Goal: Information Seeking & Learning: Learn about a topic

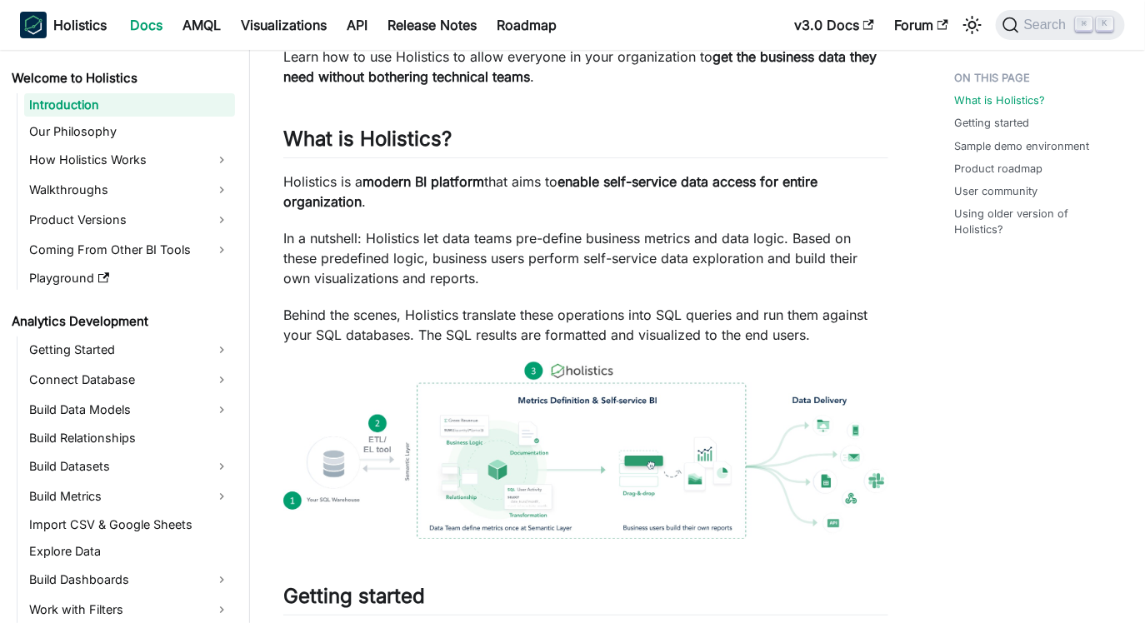
scroll to position [110, 0]
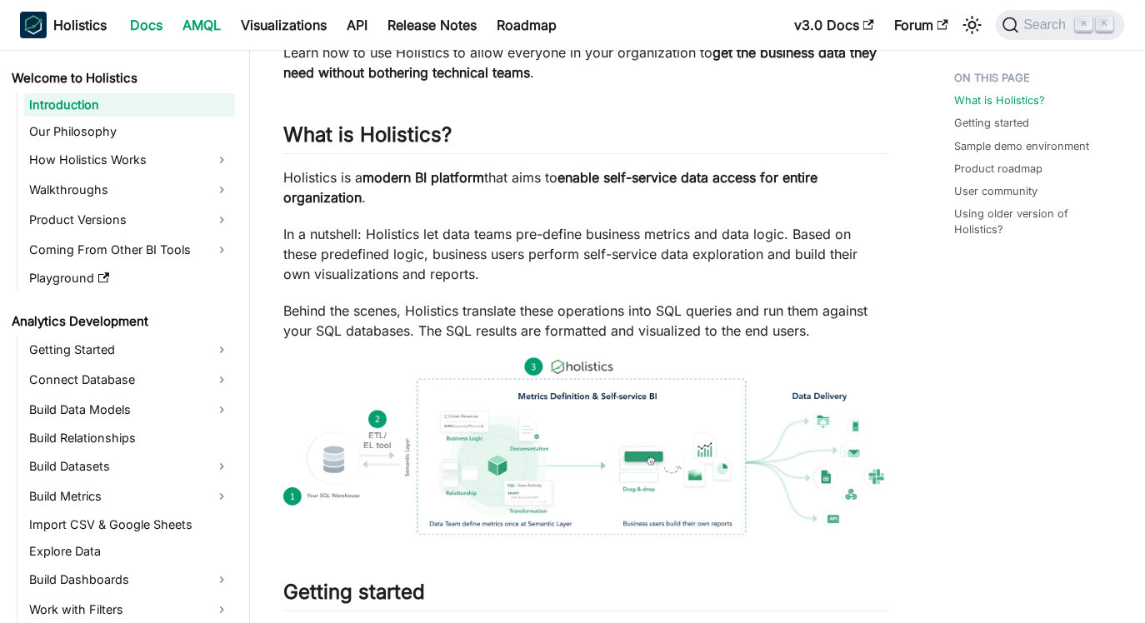
click at [215, 22] on link "AMQL" at bounding box center [201, 25] width 58 height 27
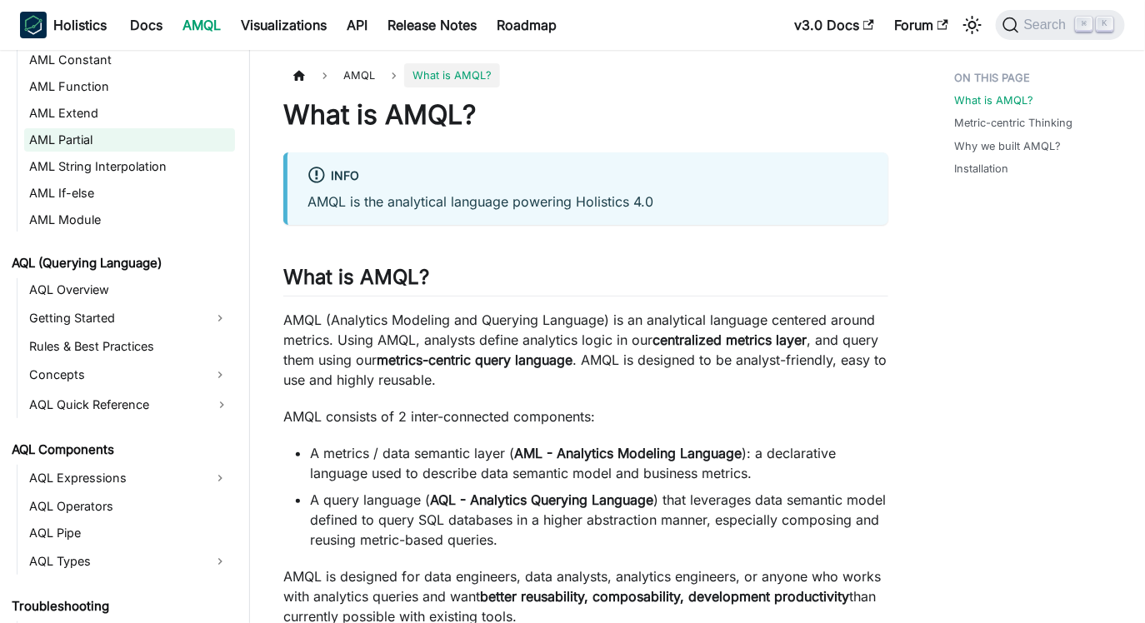
scroll to position [541, 0]
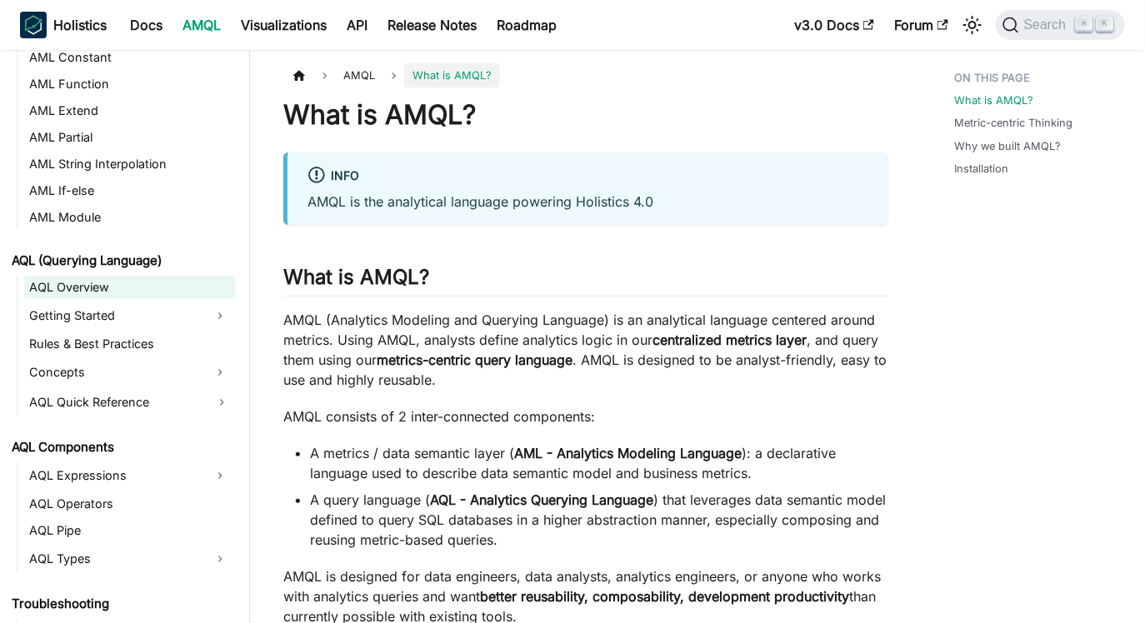
click at [101, 292] on link "AQL Overview" at bounding box center [129, 287] width 211 height 23
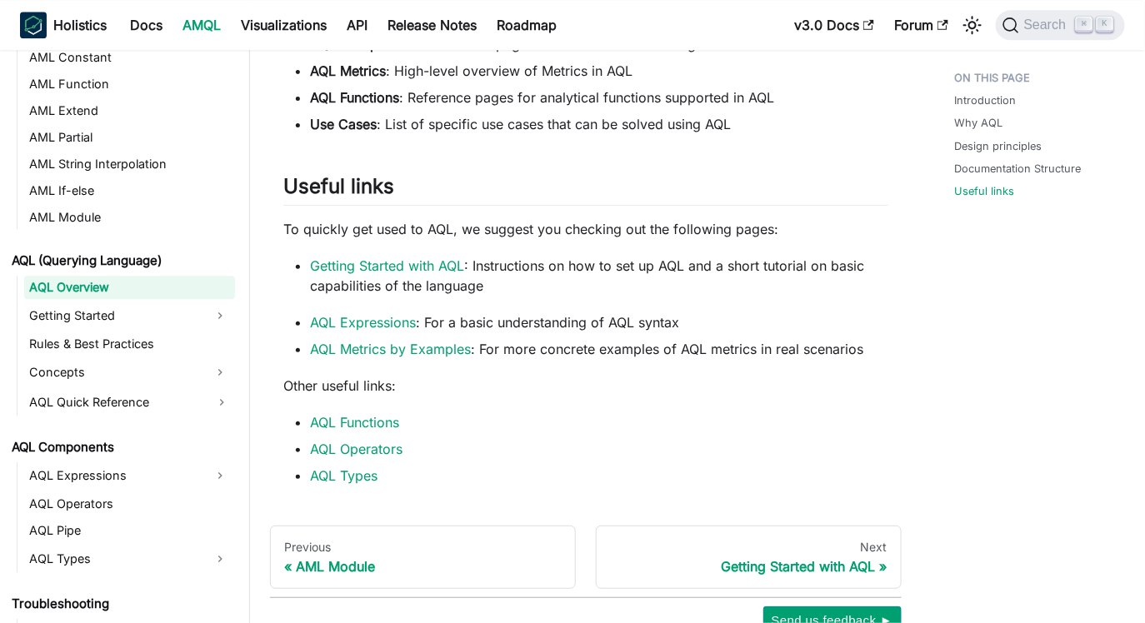
scroll to position [1454, 0]
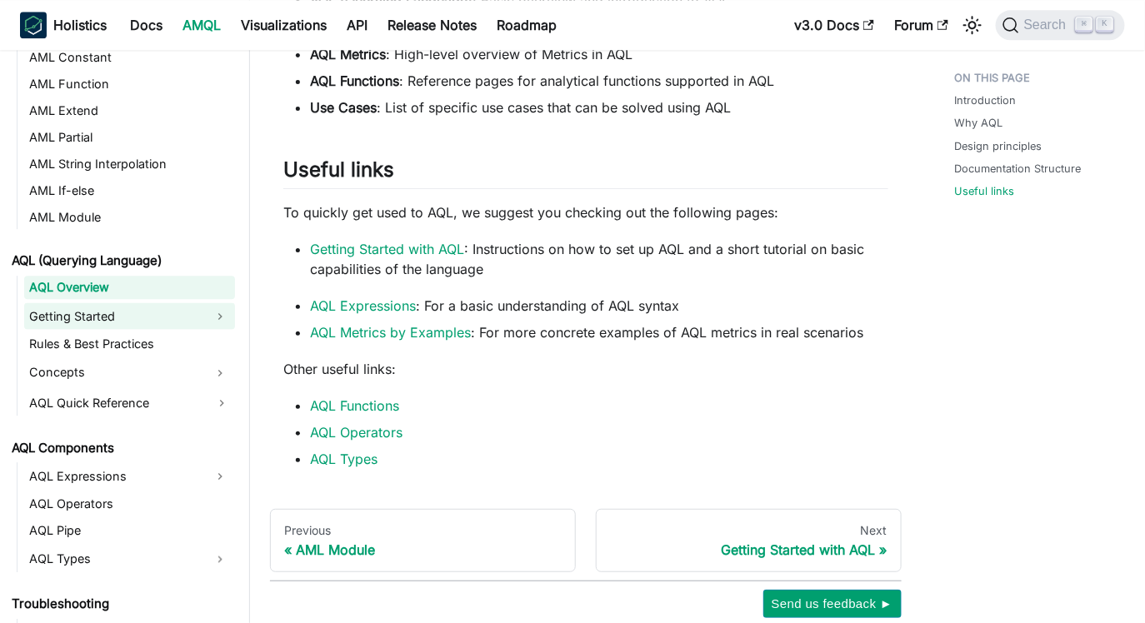
click at [124, 313] on link "Getting Started" at bounding box center [114, 315] width 181 height 27
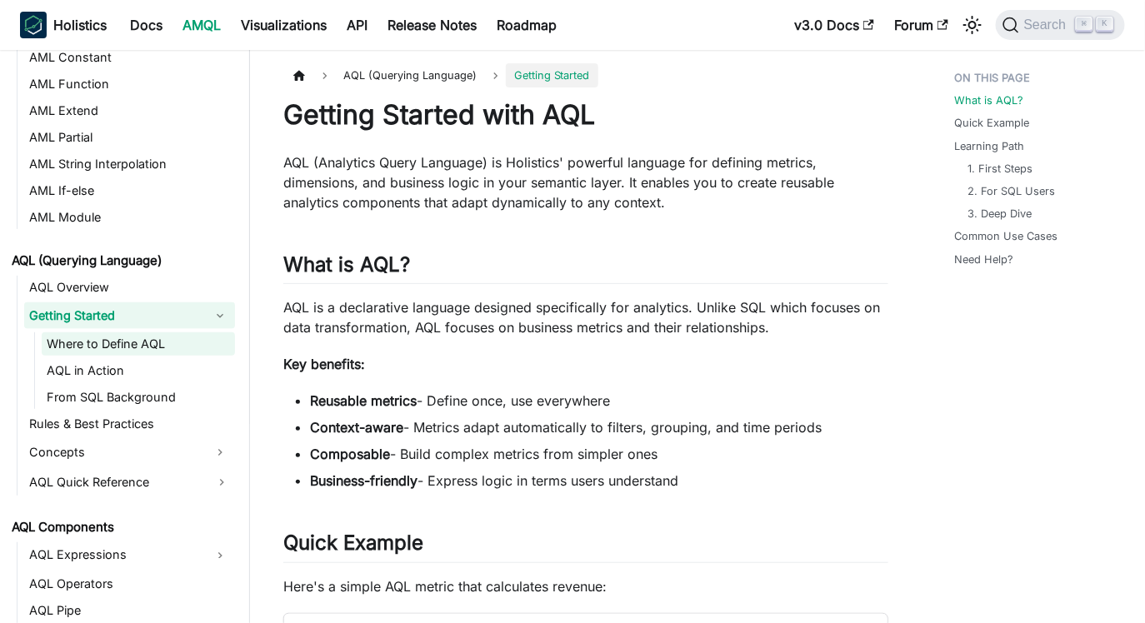
click at [132, 336] on link "Where to Define AQL" at bounding box center [138, 343] width 193 height 23
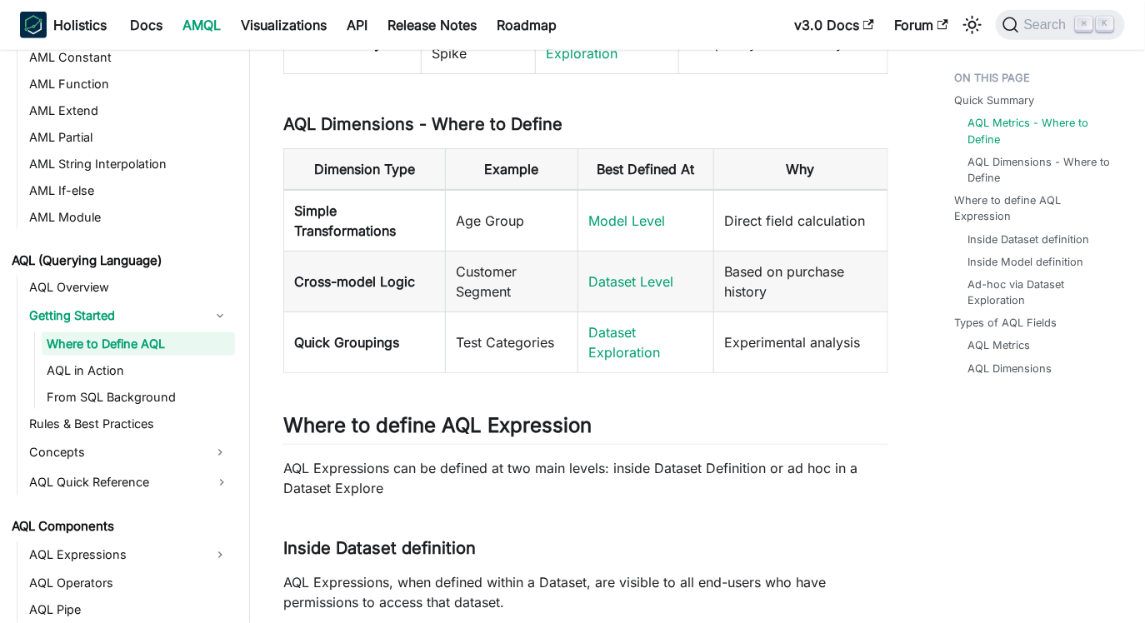
scroll to position [543, 0]
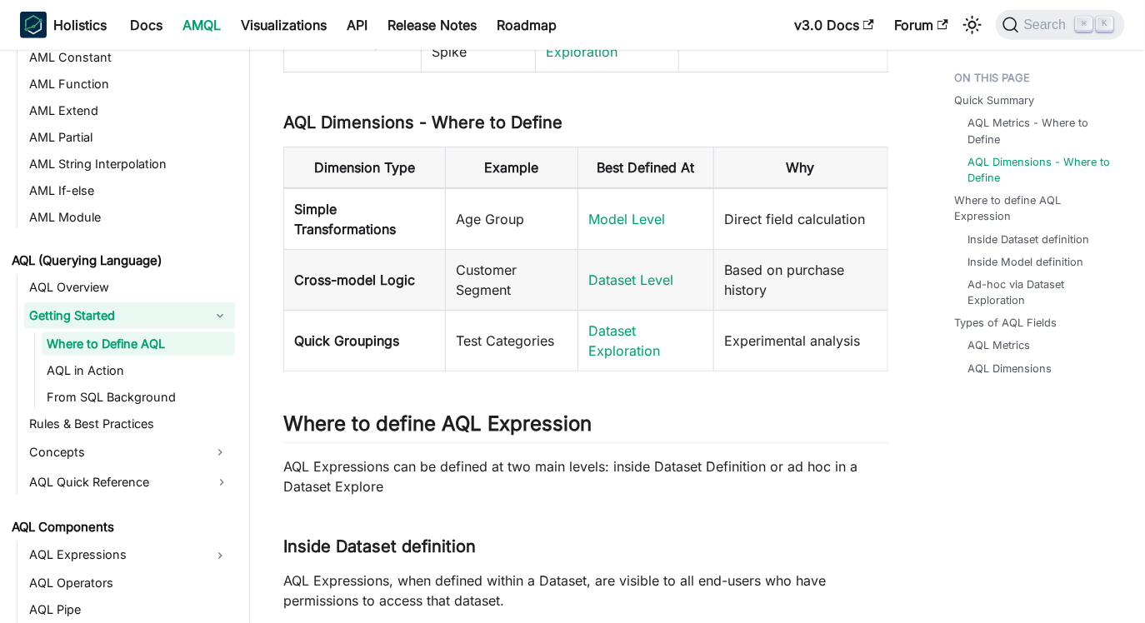
click at [93, 318] on link "Getting Started" at bounding box center [114, 315] width 181 height 27
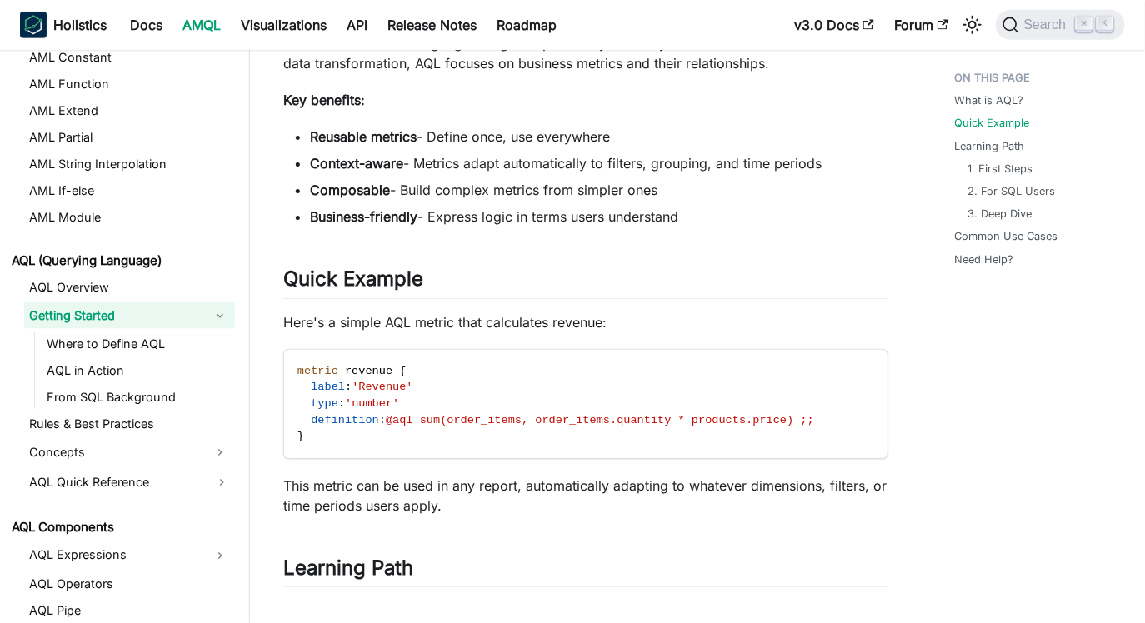
scroll to position [268, 0]
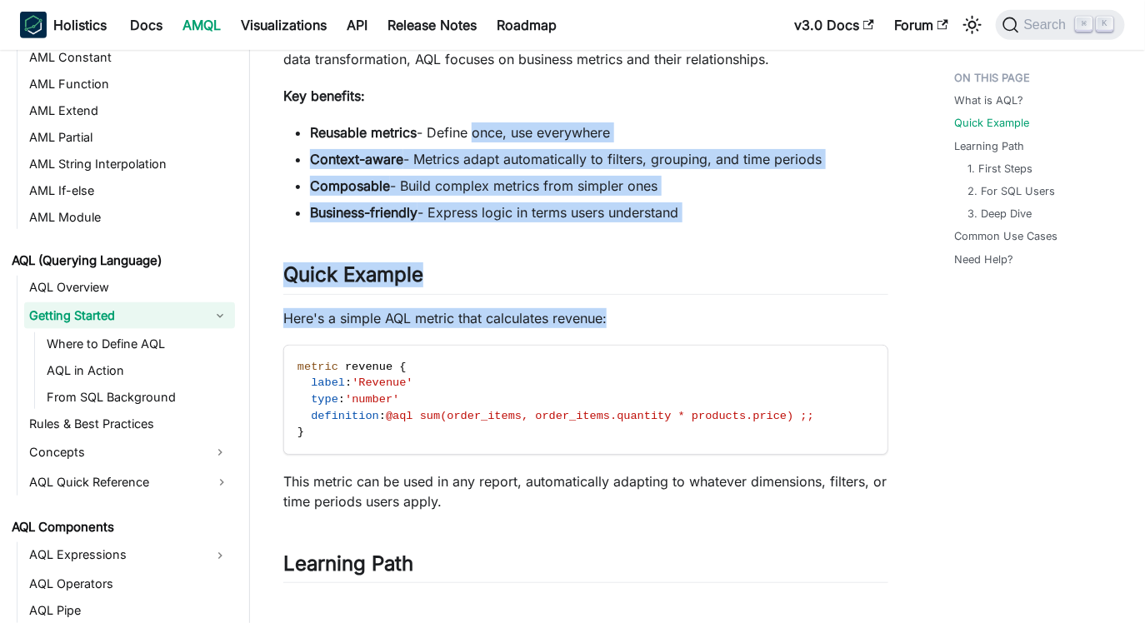
drag, startPoint x: 407, startPoint y: 337, endPoint x: 471, endPoint y: 140, distance: 207.8
click at [471, 140] on div "Getting Started with AQL AQL (Analytics Query Language) is Holistics' powerful …" at bounding box center [585, 633] width 605 height 1607
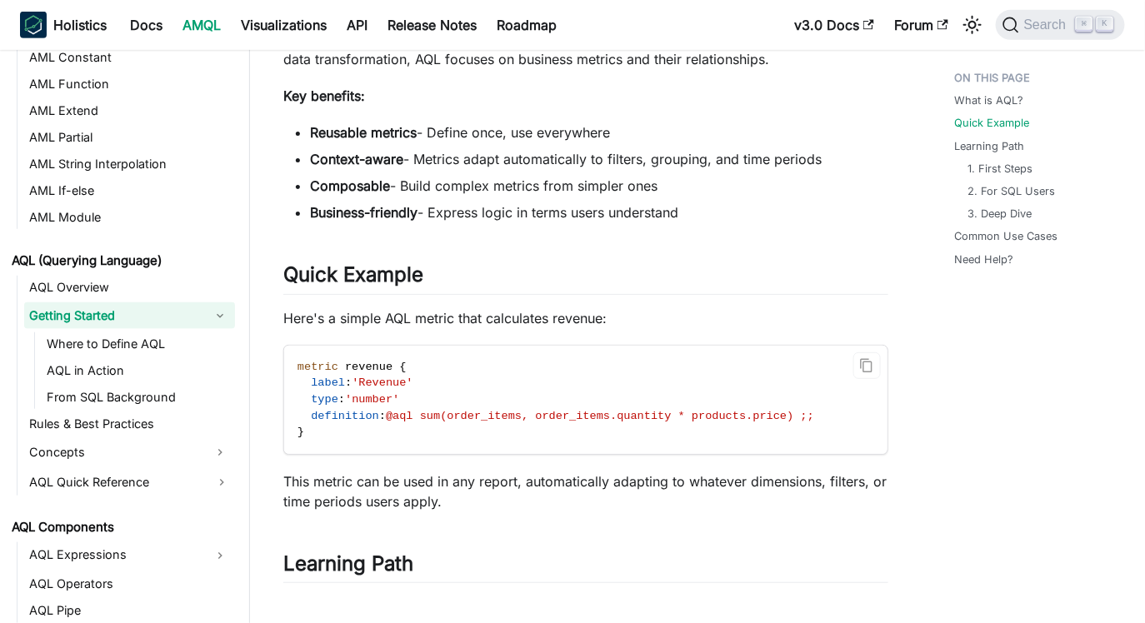
click at [454, 422] on code "metric revenue { label : 'Revenue' type : 'number' definition : @aql sum(order_…" at bounding box center [585, 400] width 603 height 109
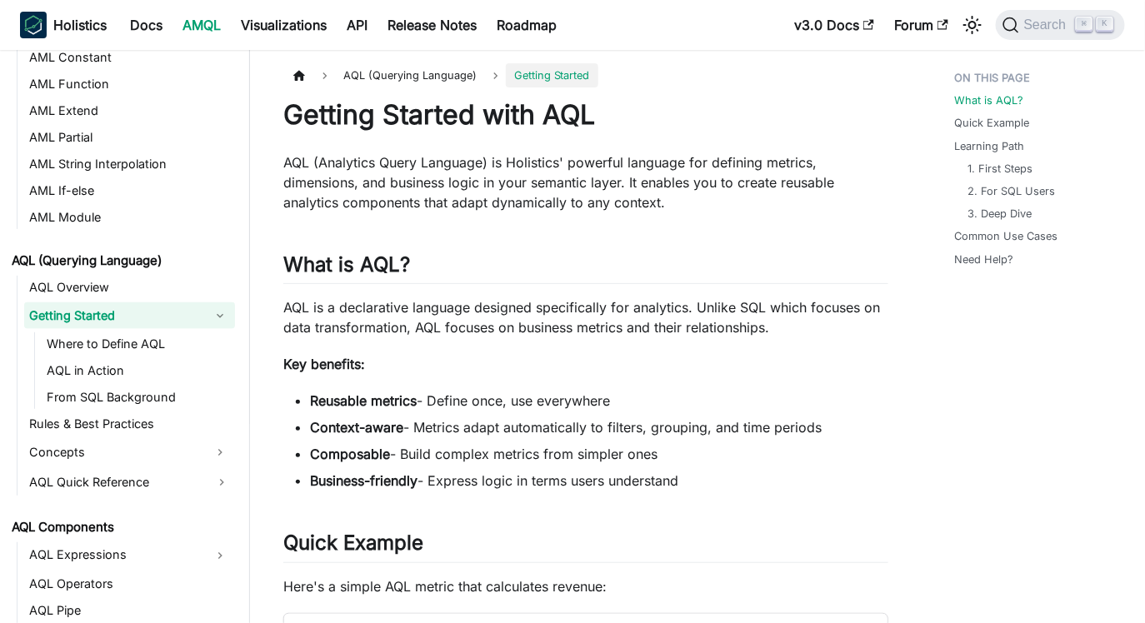
scroll to position [83, 0]
